Goal: Information Seeking & Learning: Learn about a topic

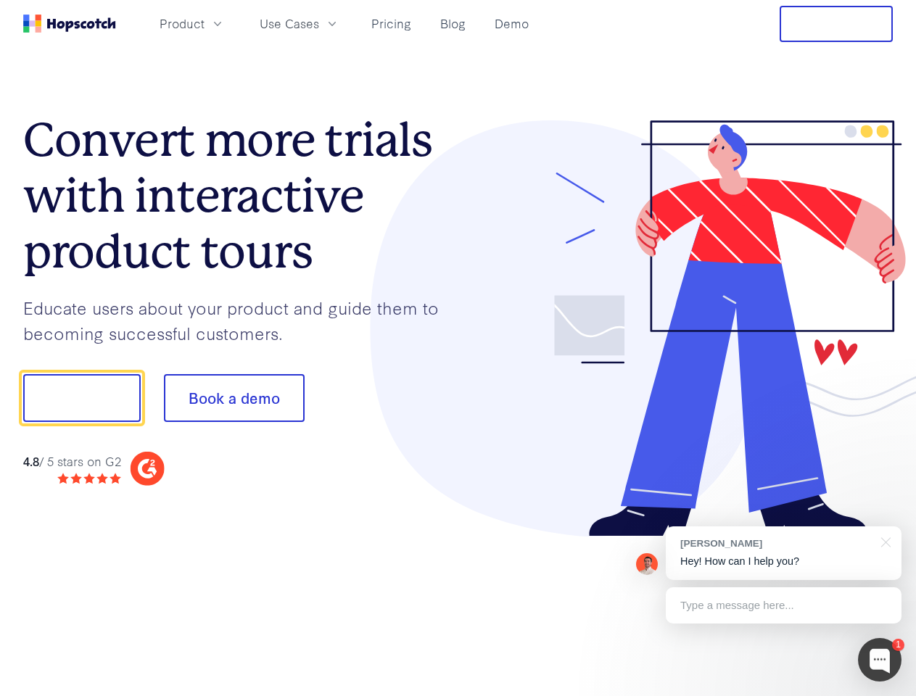
click at [458, 348] on div at bounding box center [675, 328] width 435 height 417
click at [204, 23] on span "Product" at bounding box center [182, 24] width 45 height 18
click at [319, 23] on span "Use Cases" at bounding box center [289, 24] width 59 height 18
click at [836, 24] on button "Free Trial" at bounding box center [836, 24] width 113 height 36
click at [81, 398] on button "Show me!" at bounding box center [81, 398] width 117 height 48
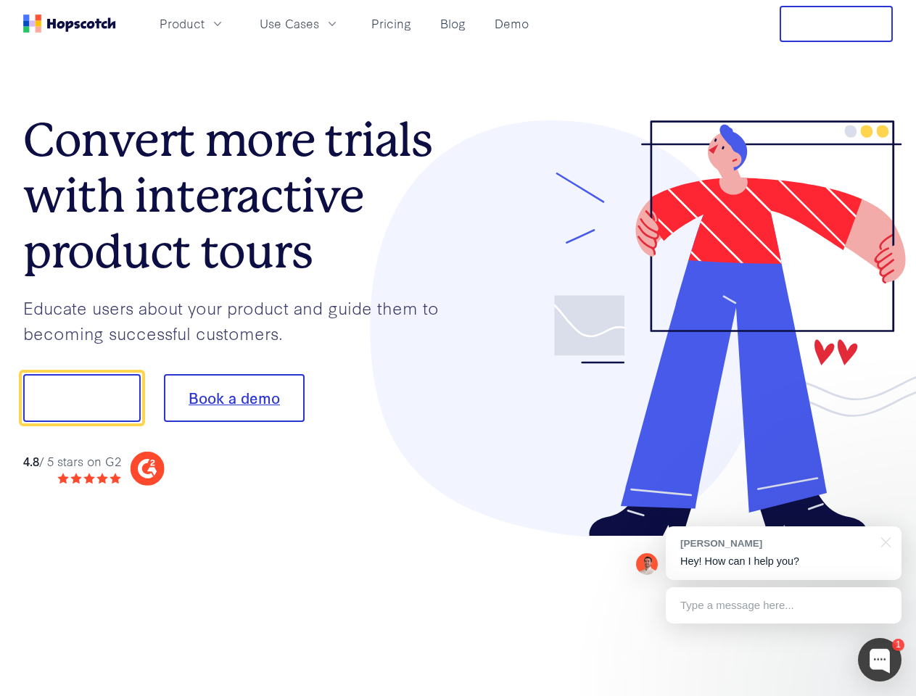
click at [233, 398] on button "Book a demo" at bounding box center [234, 398] width 141 height 48
click at [880, 660] on div at bounding box center [880, 660] width 44 height 44
click at [783, 553] on div "[PERSON_NAME] Hey! How can I help you?" at bounding box center [784, 553] width 236 height 54
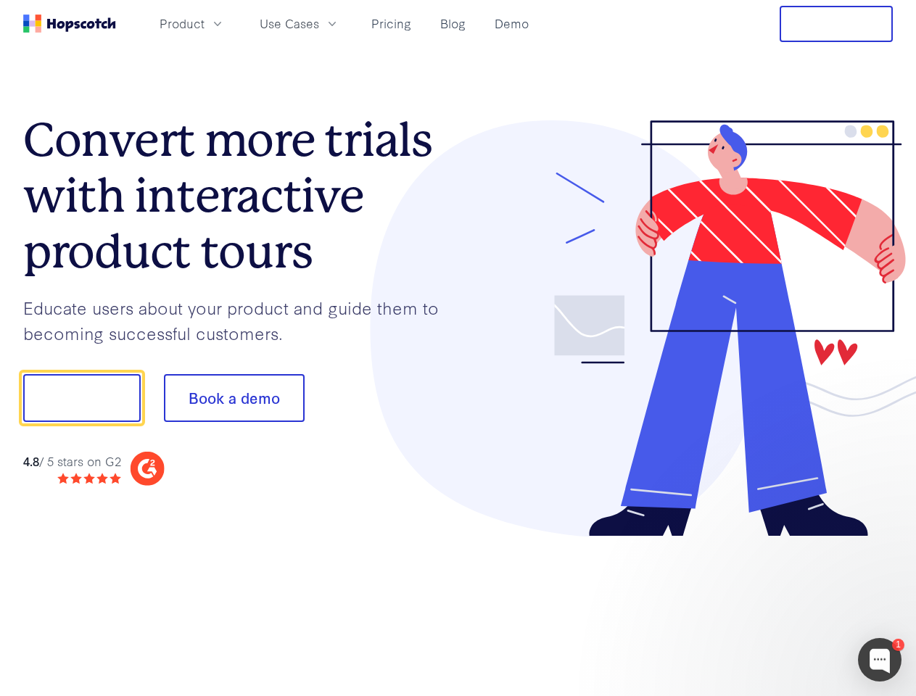
click at [883, 541] on div at bounding box center [765, 396] width 272 height 484
click at [783, 606] on div at bounding box center [765, 493] width 272 height 289
